Goal: Task Accomplishment & Management: Manage account settings

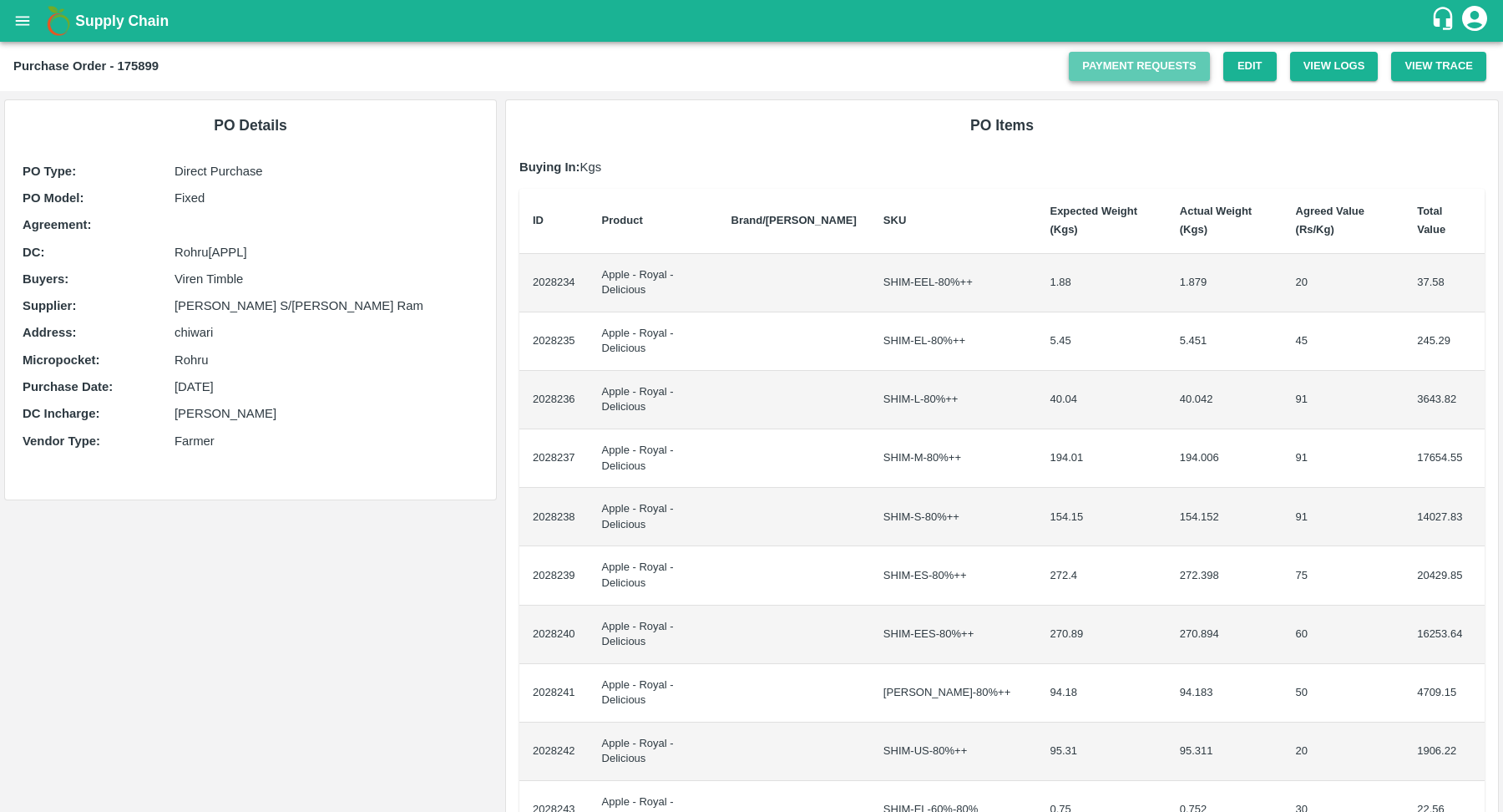
click at [1179, 72] on link "Payment Requests" at bounding box center [1139, 66] width 142 height 29
click at [20, 25] on icon "open drawer" at bounding box center [22, 20] width 19 height 19
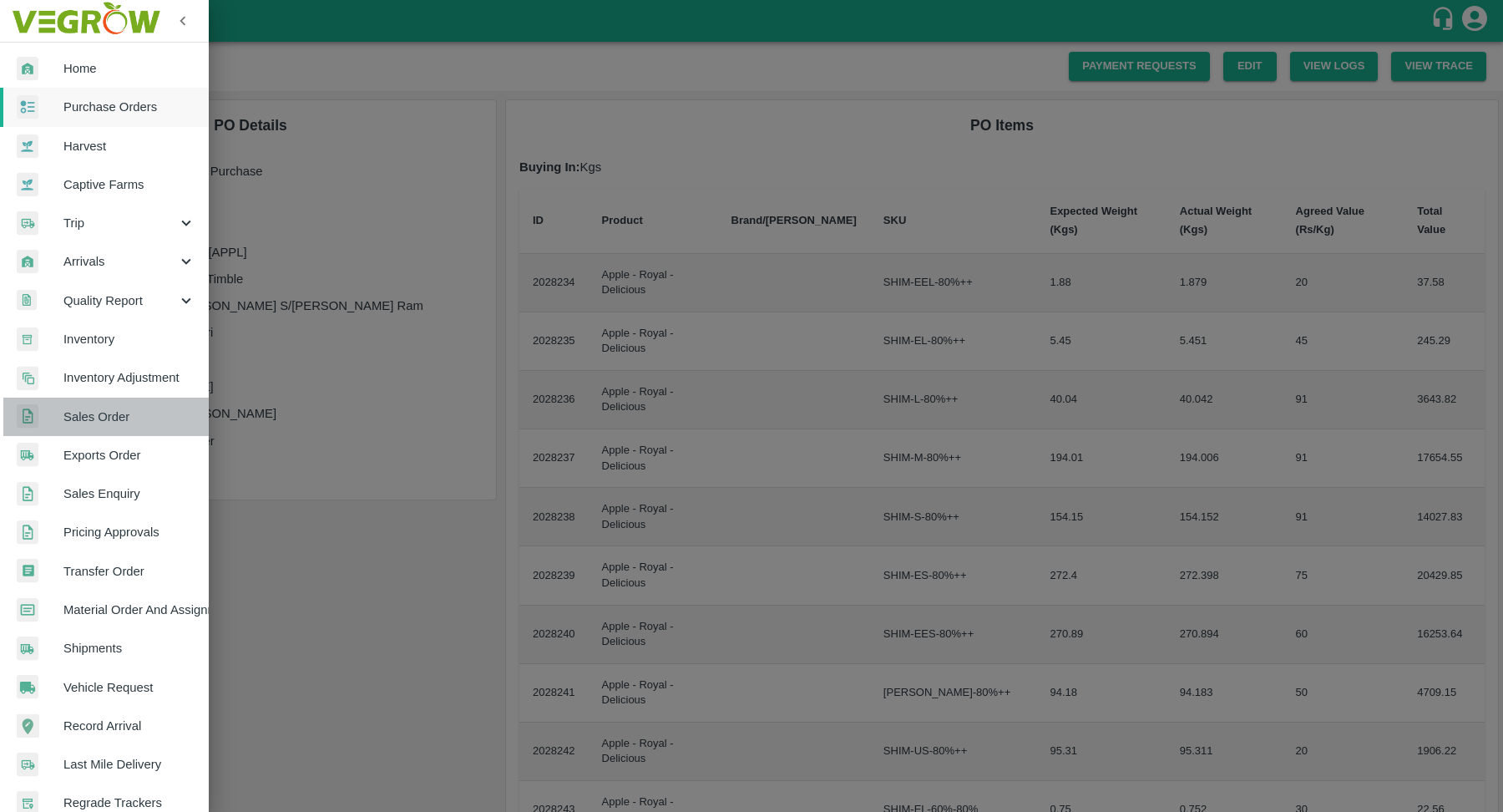
click at [134, 417] on span "Sales Order" at bounding box center [129, 416] width 132 height 19
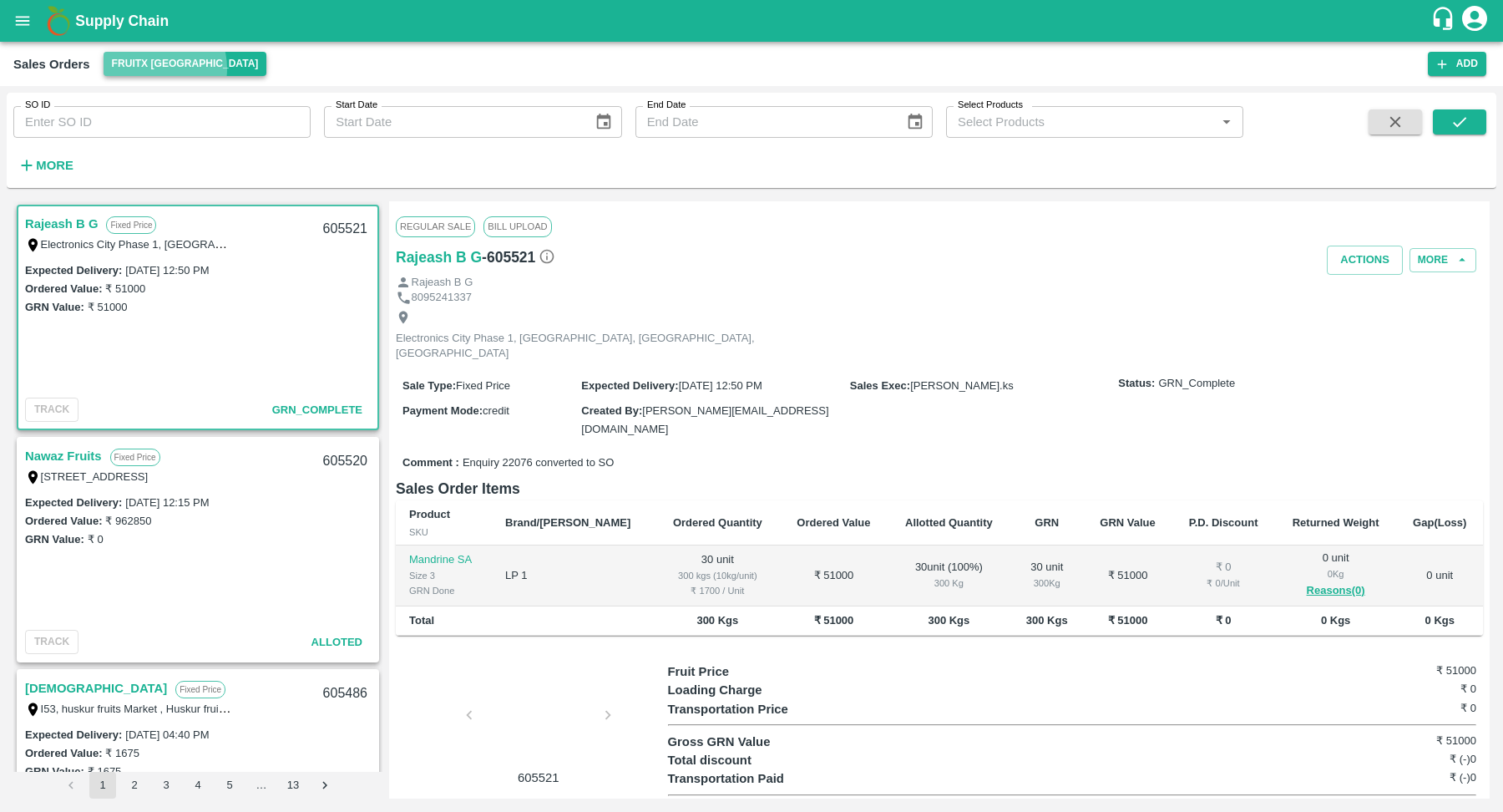
click at [158, 68] on button "FruitX [GEOGRAPHIC_DATA]" at bounding box center [185, 63] width 164 height 24
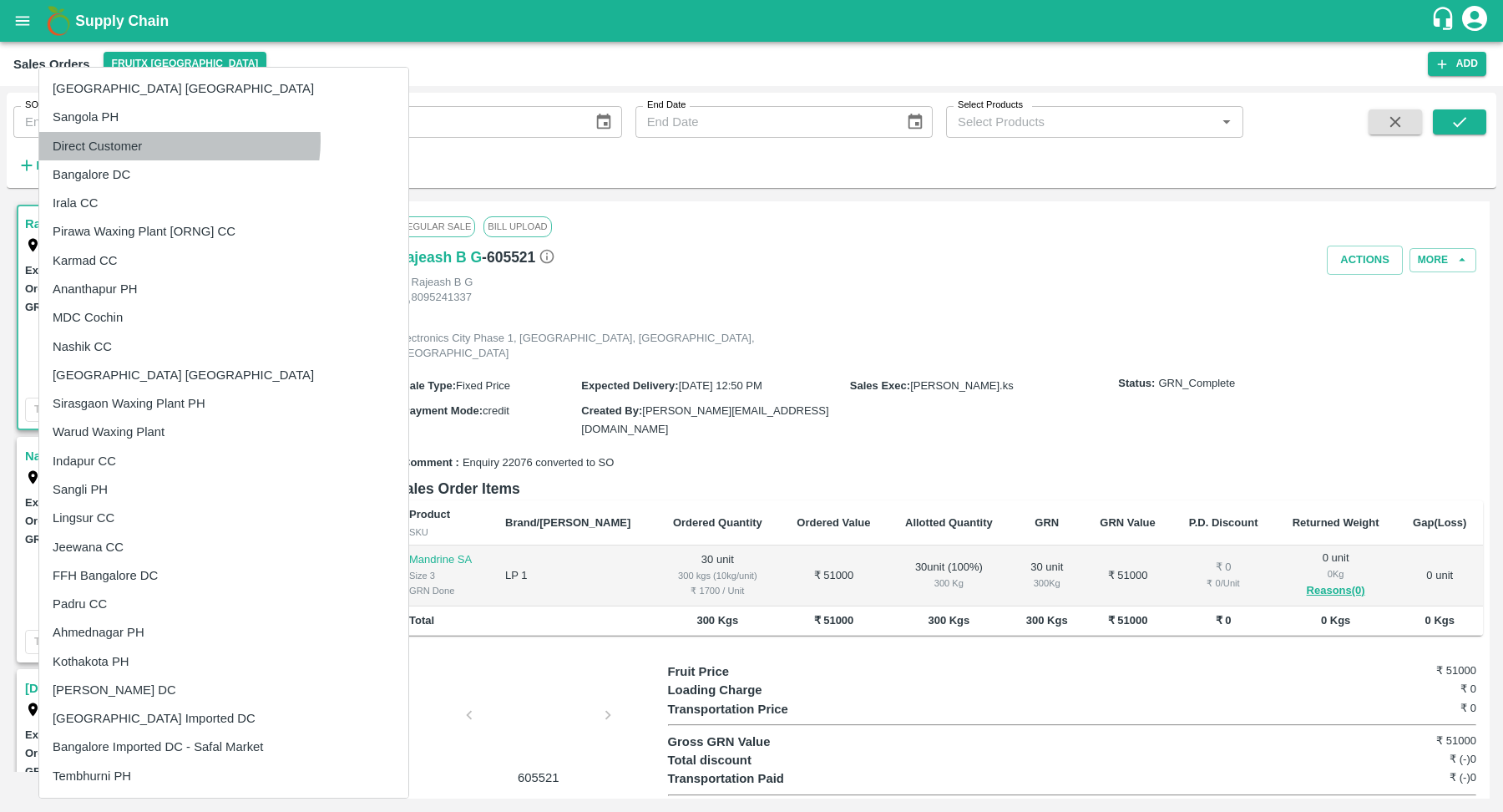
click at [179, 141] on li "Direct Customer" at bounding box center [223, 145] width 369 height 28
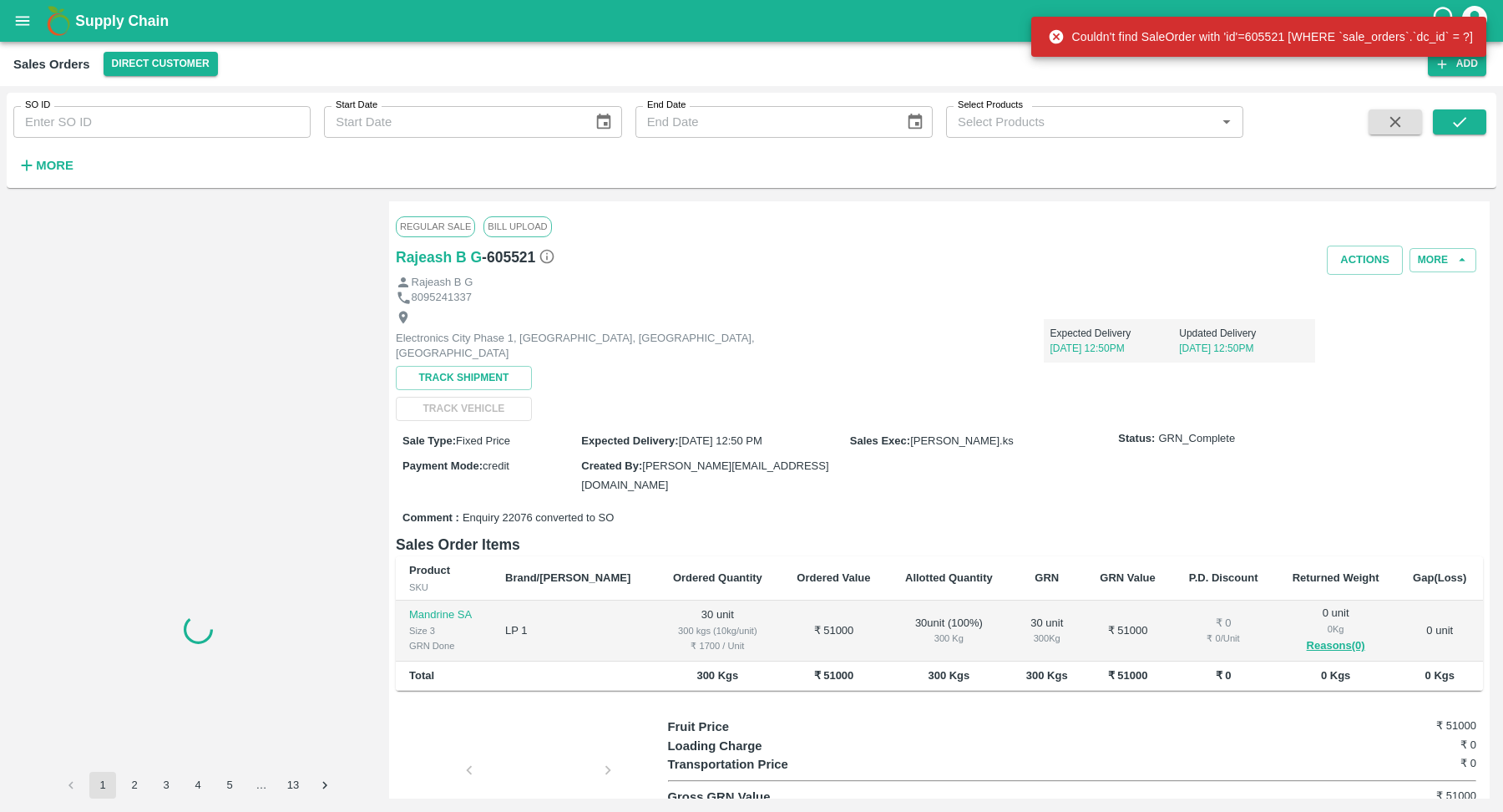
click at [69, 160] on strong "More" at bounding box center [55, 166] width 37 height 14
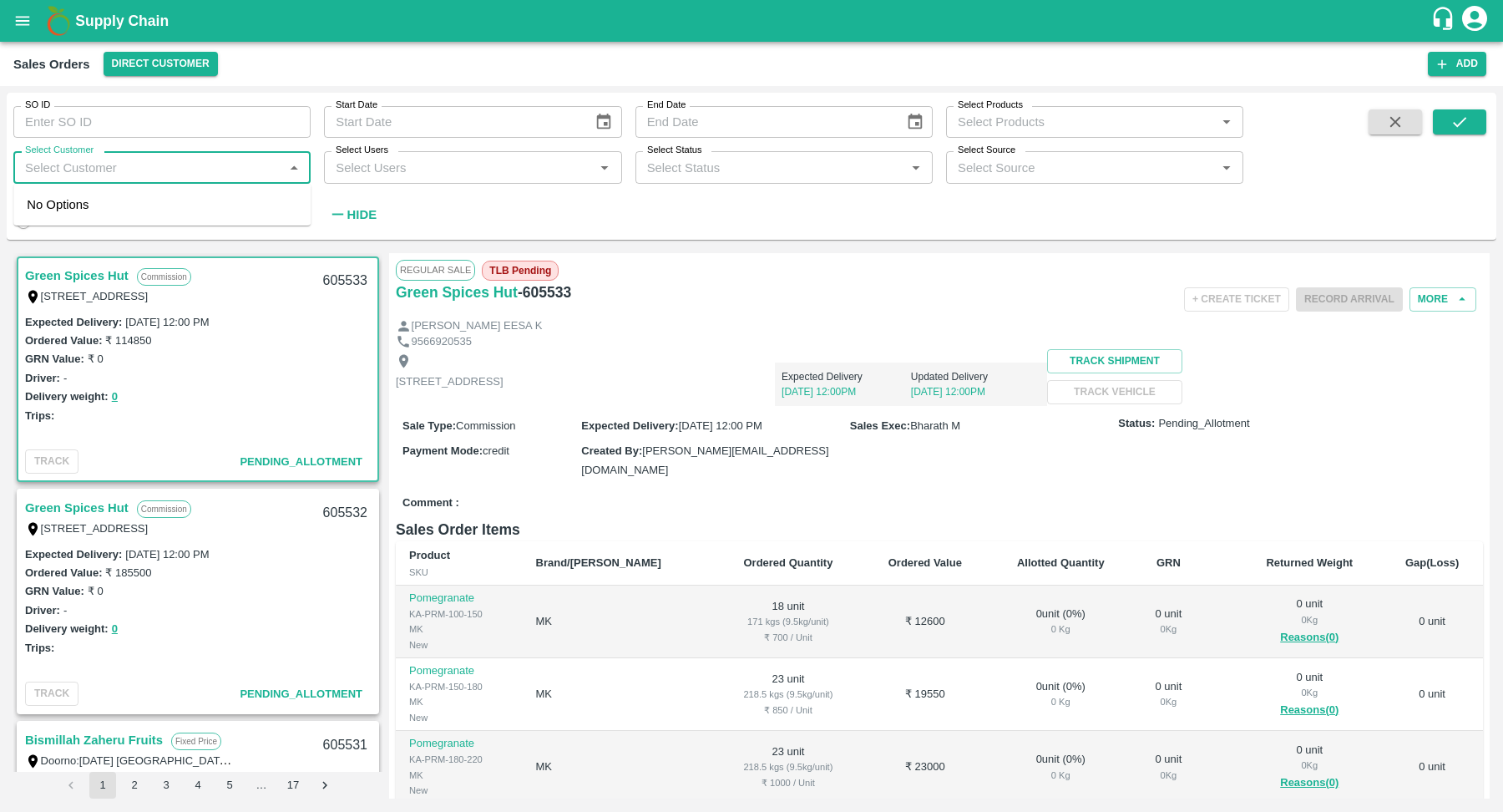
click at [194, 176] on input "Select Customer" at bounding box center [148, 167] width 260 height 21
click at [183, 162] on input "Select Customer" at bounding box center [148, 167] width 260 height 21
type input "al bakr"
click at [173, 226] on div "AL BAKRAWE Foods FZE" at bounding box center [162, 212] width 298 height 43
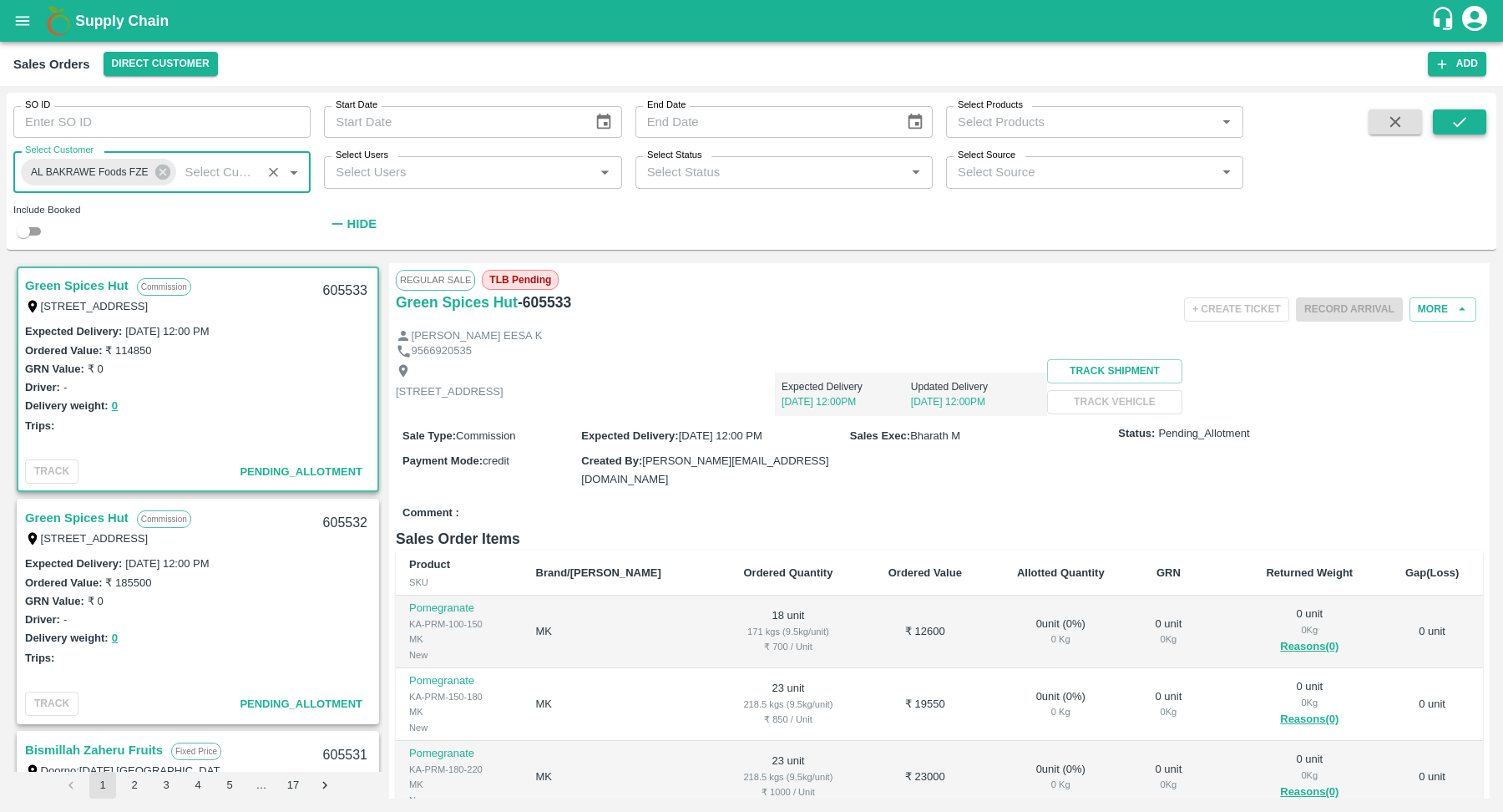
click at [1463, 112] on icon "submit" at bounding box center [1459, 121] width 19 height 19
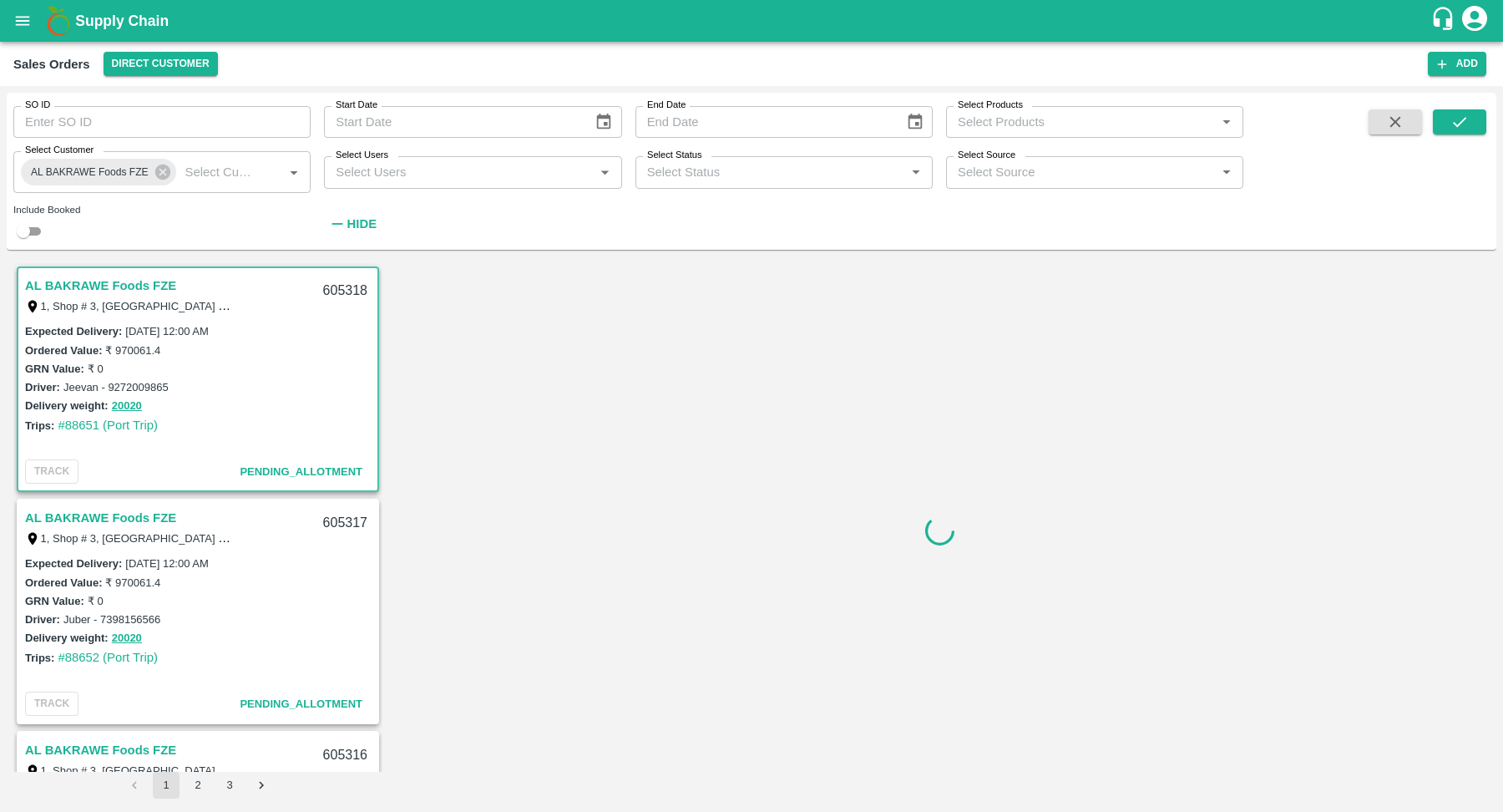
scroll to position [3, 0]
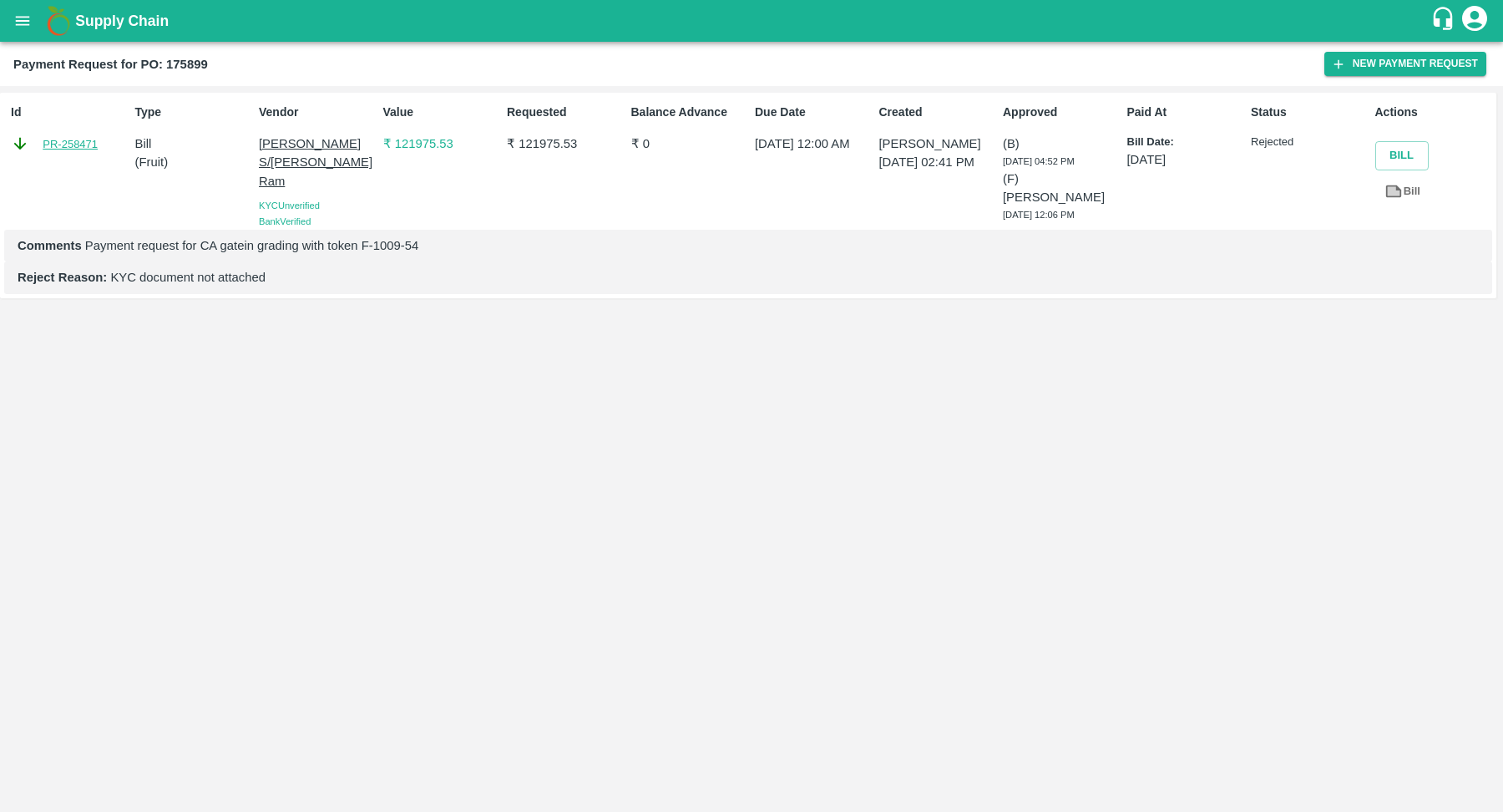
click at [60, 147] on link "PR-258471" at bounding box center [70, 143] width 55 height 17
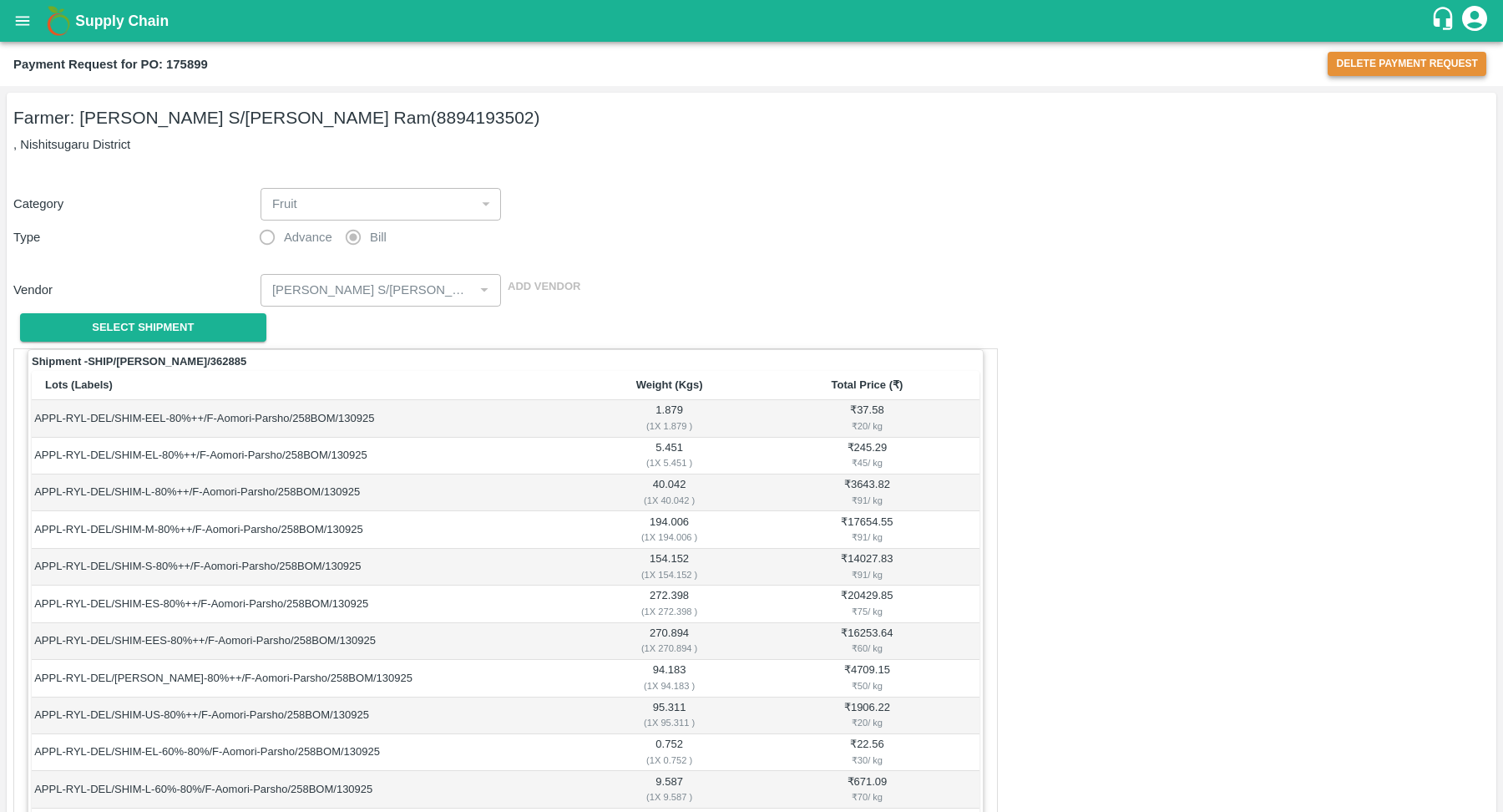
click at [1395, 62] on button "Delete Payment Request" at bounding box center [1406, 63] width 159 height 24
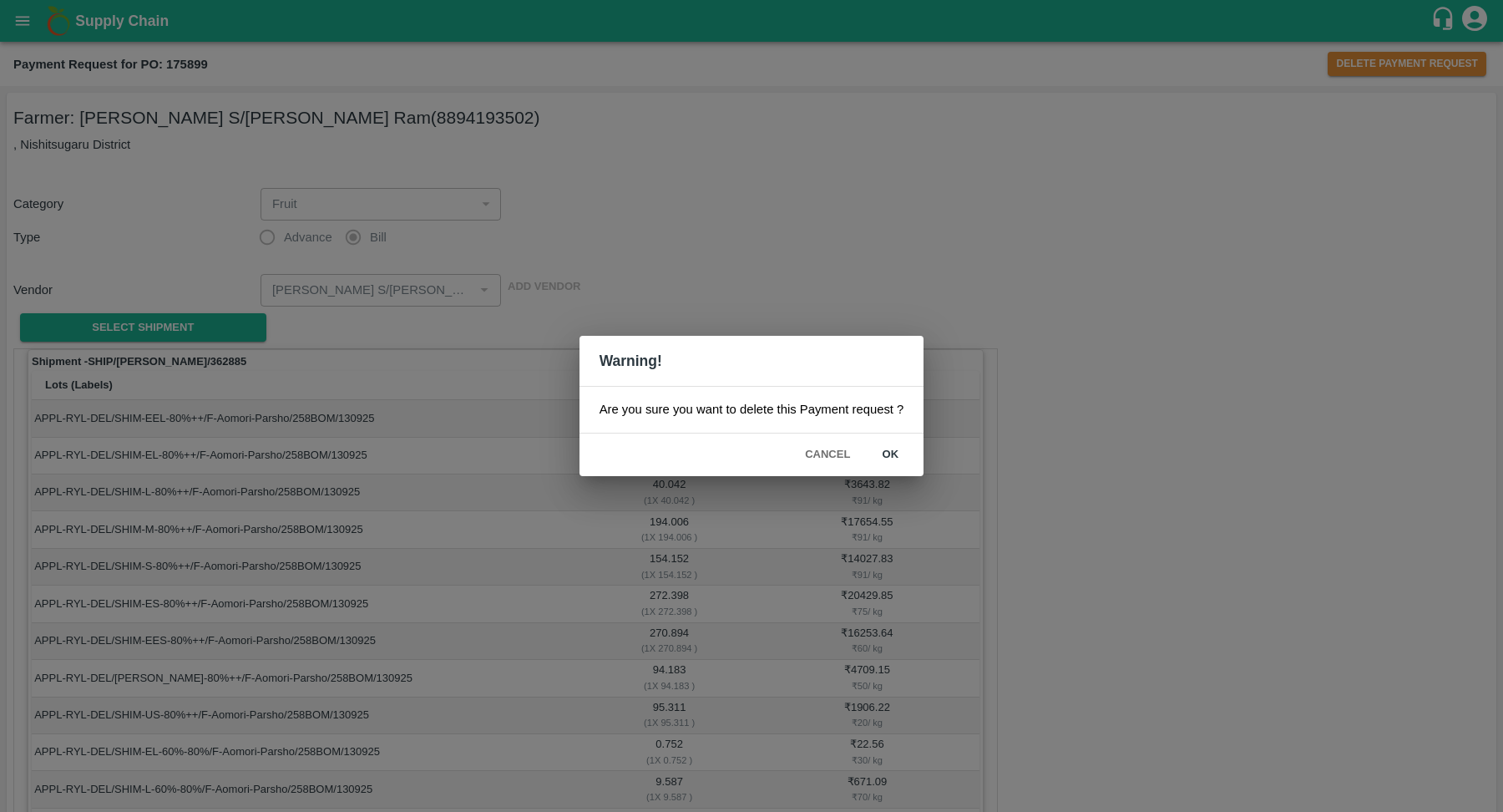
click at [897, 455] on button "ok" at bounding box center [890, 455] width 54 height 29
